Goal: Complete application form

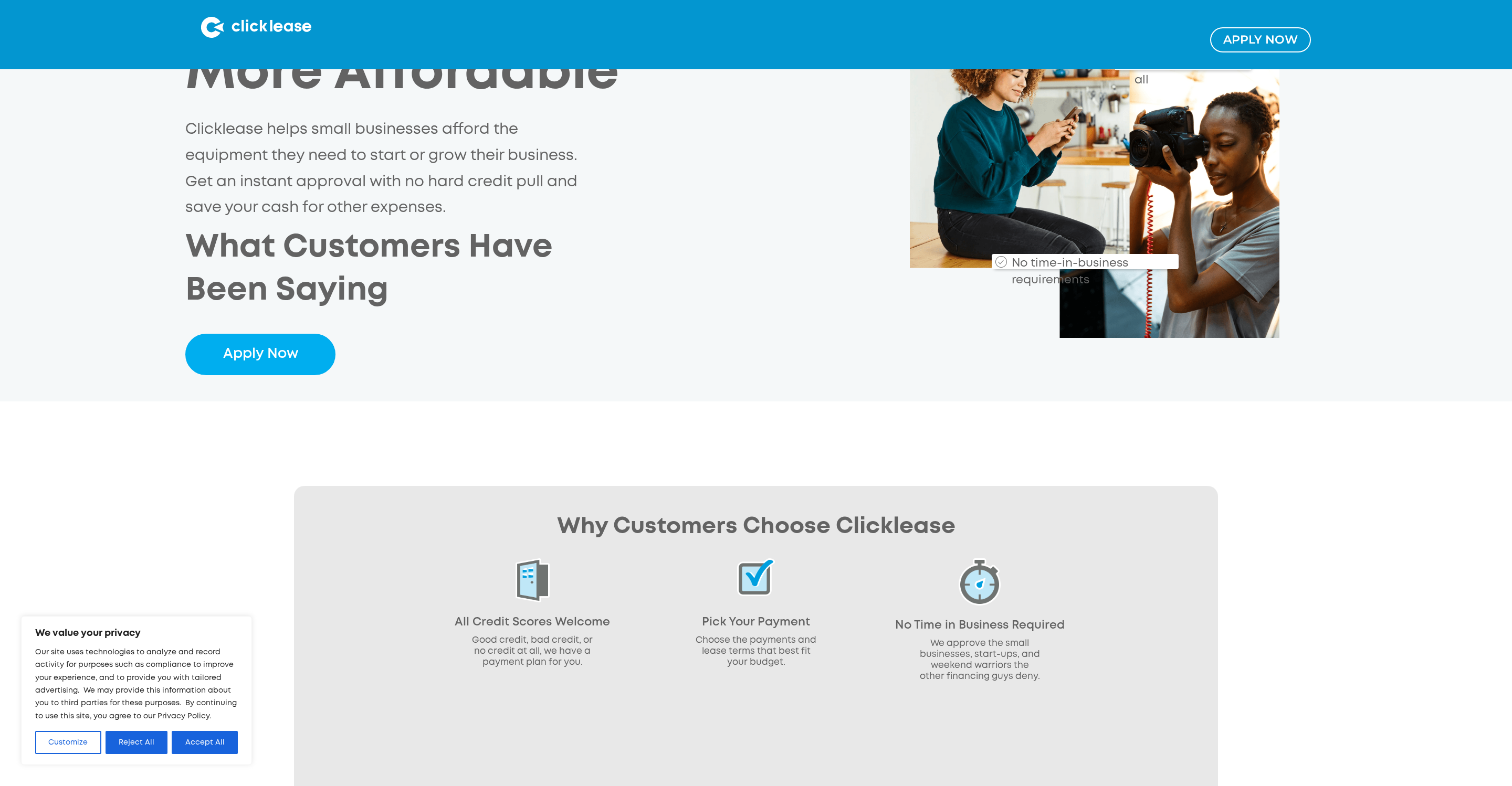
scroll to position [241, 0]
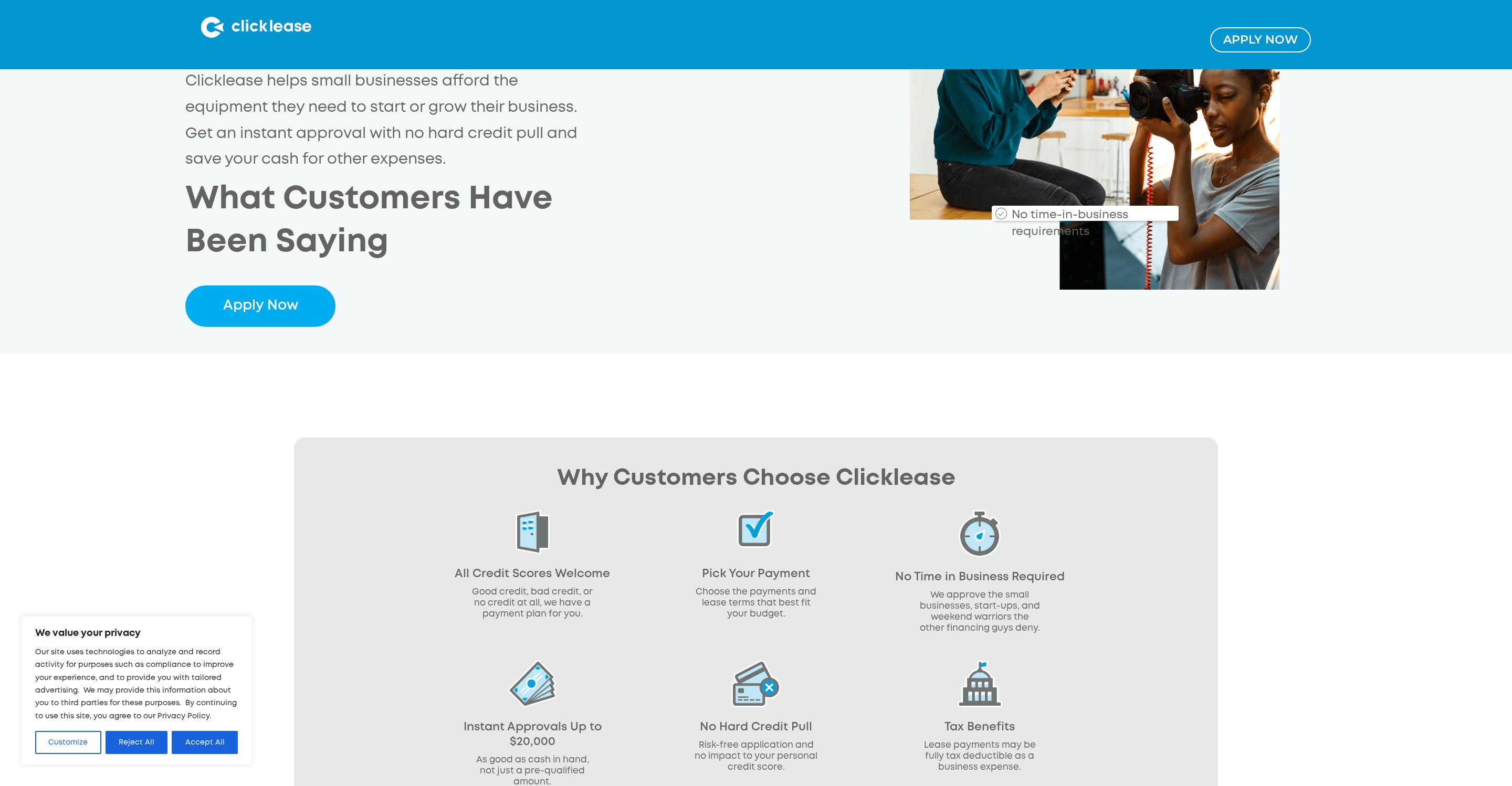
click at [268, 329] on div "Payment Plans Make Equipment More Affordable Clicklease helps small businesses …" at bounding box center [756, 91] width 1512 height 525
click at [272, 315] on link "Apply Now" at bounding box center [260, 307] width 150 height 42
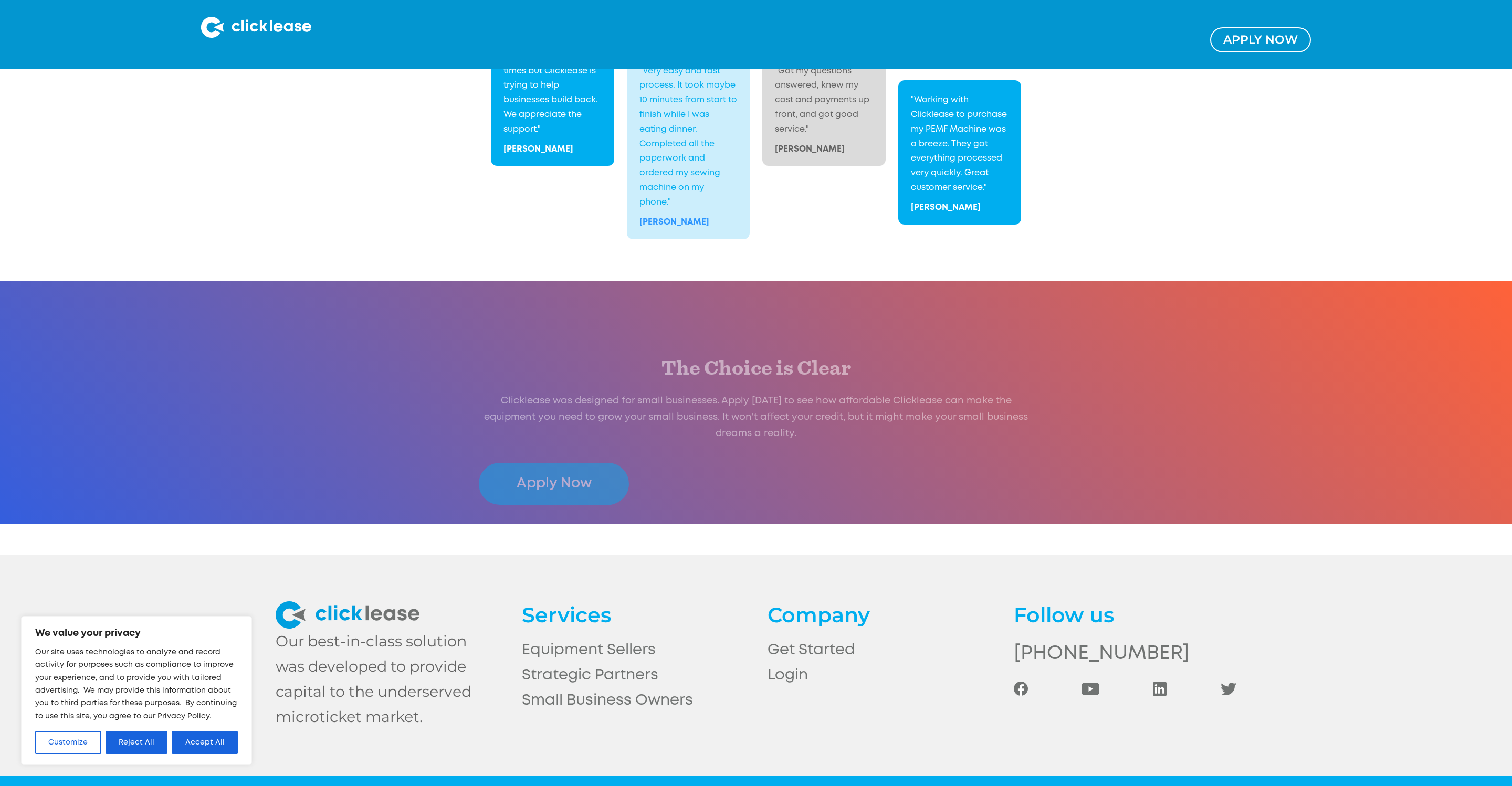
scroll to position [1981, 0]
